Goal: Transaction & Acquisition: Purchase product/service

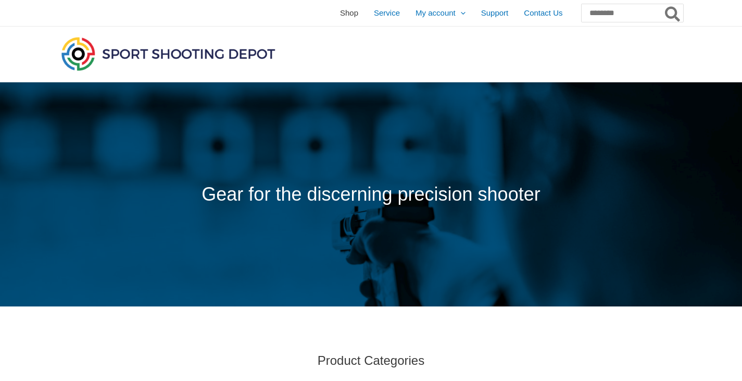
click at [340, 14] on span "Shop" at bounding box center [349, 13] width 18 height 26
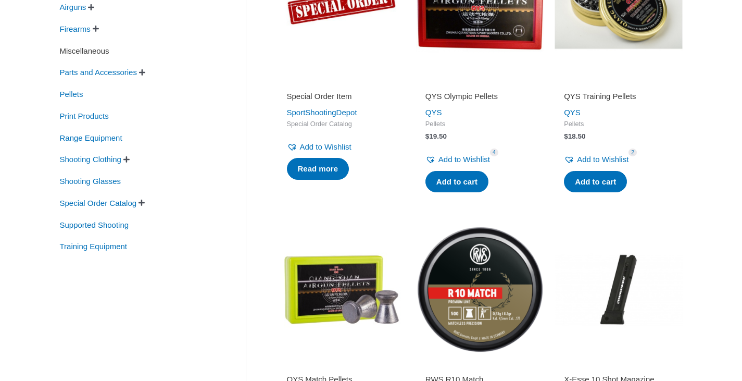
scroll to position [305, 0]
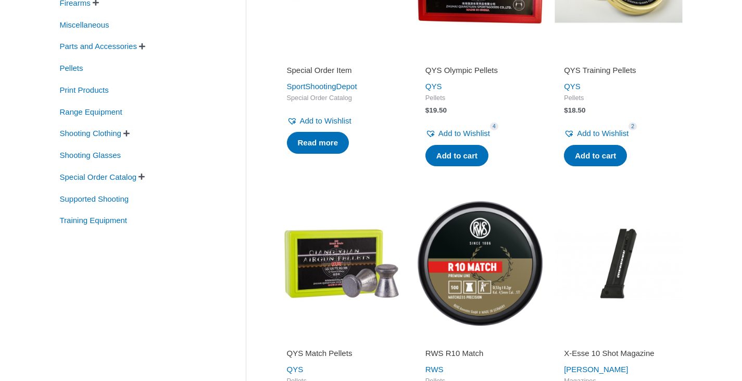
click at [130, 134] on span "" at bounding box center [126, 133] width 6 height 7
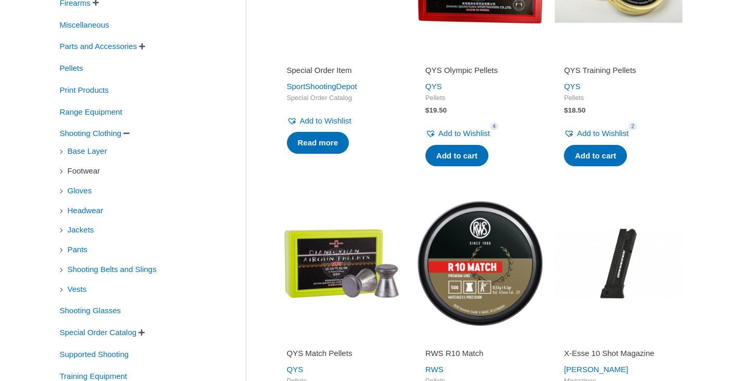
click at [85, 173] on span "Footwear" at bounding box center [84, 171] width 35 height 18
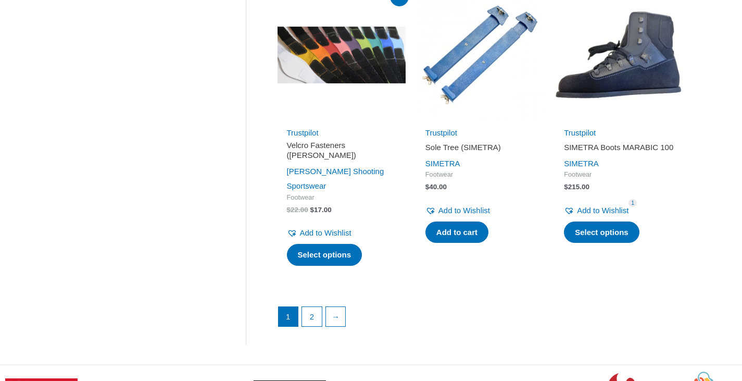
scroll to position [1468, 0]
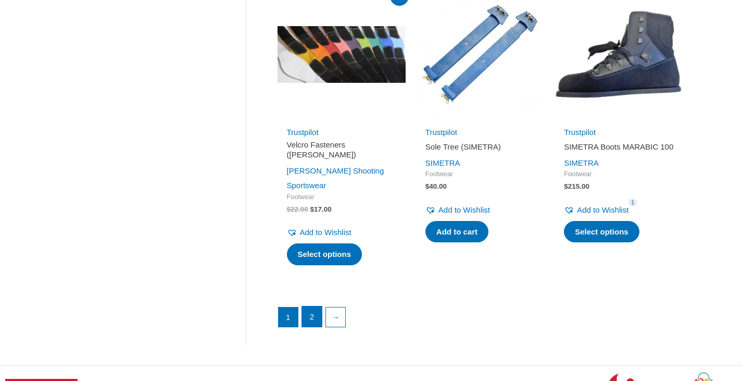
click at [317, 306] on link "2" at bounding box center [312, 316] width 20 height 21
